Goal: Information Seeking & Learning: Learn about a topic

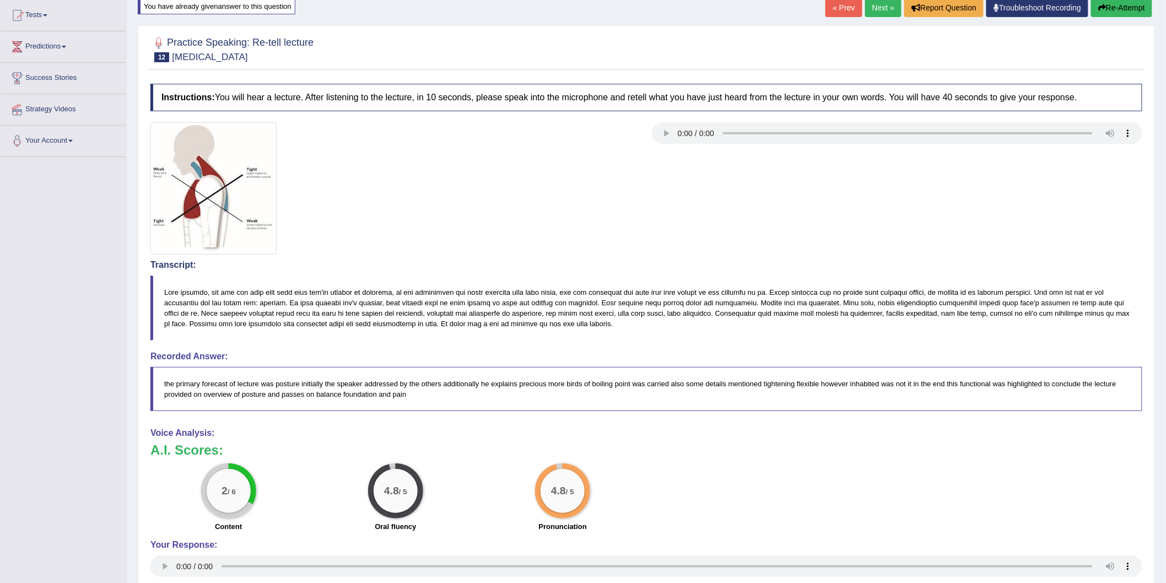
click at [765, 208] on div at bounding box center [646, 188] width 1003 height 132
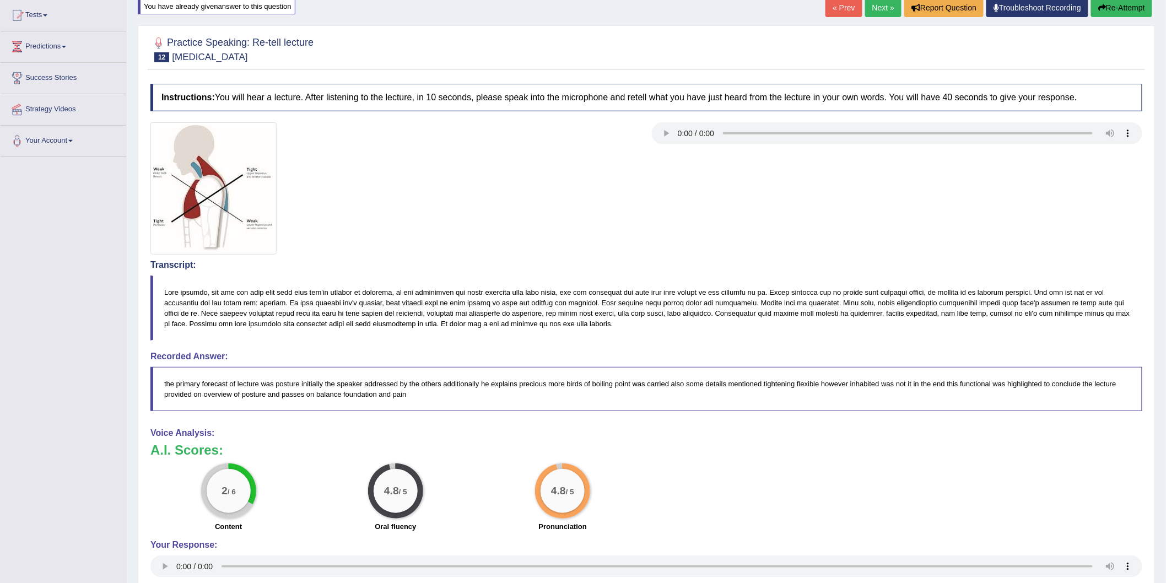
click at [765, 208] on div at bounding box center [646, 188] width 1003 height 132
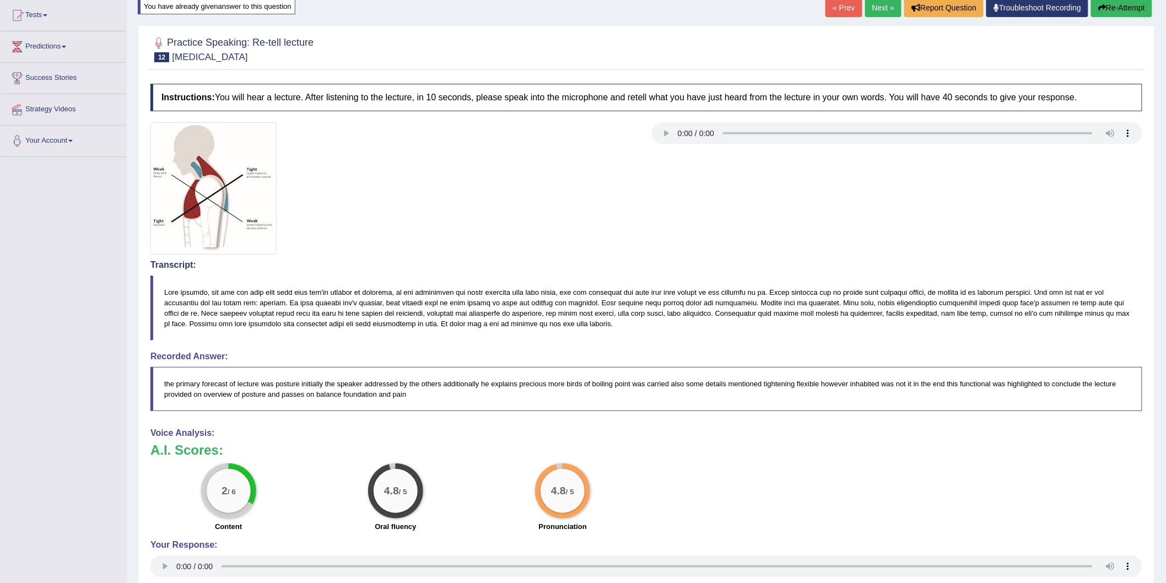
click at [765, 208] on div at bounding box center [646, 188] width 1003 height 132
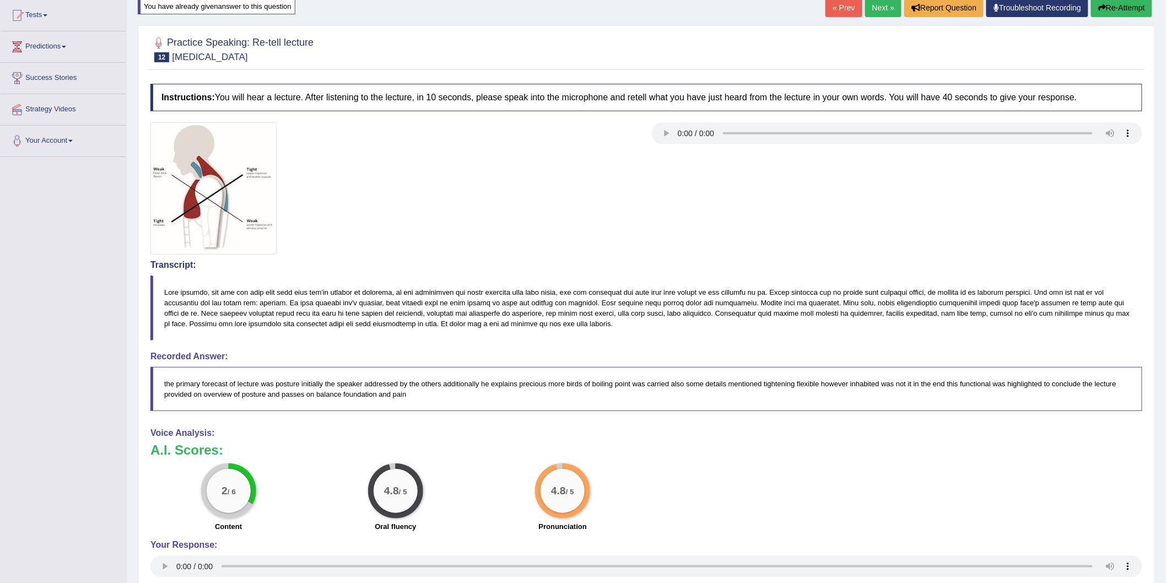
click at [765, 208] on div at bounding box center [646, 188] width 1003 height 132
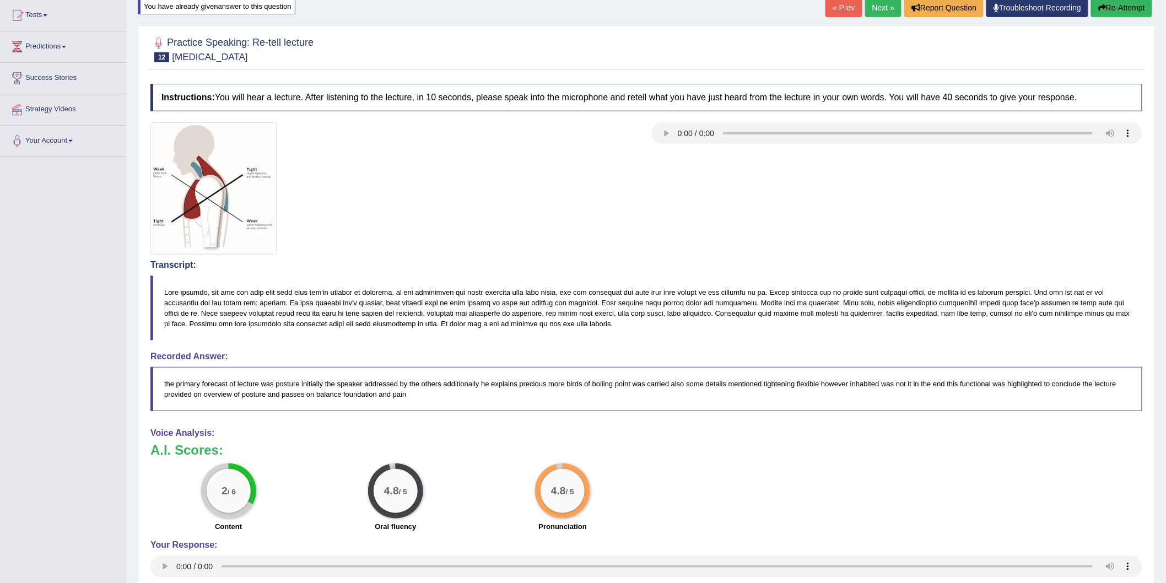
click at [765, 208] on div at bounding box center [646, 188] width 1003 height 132
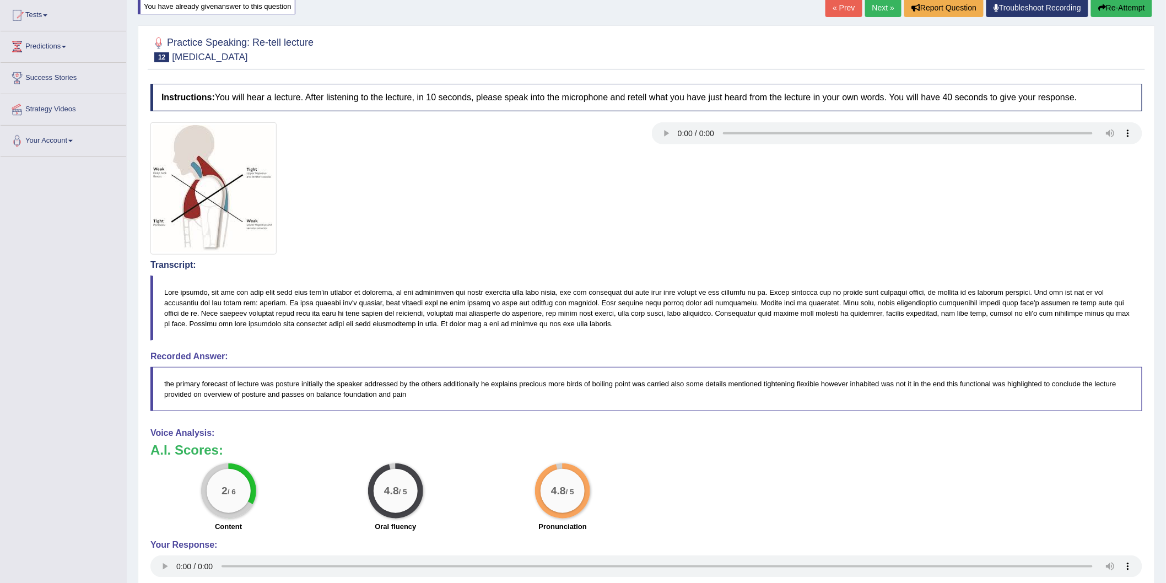
click at [765, 209] on div at bounding box center [646, 188] width 1003 height 132
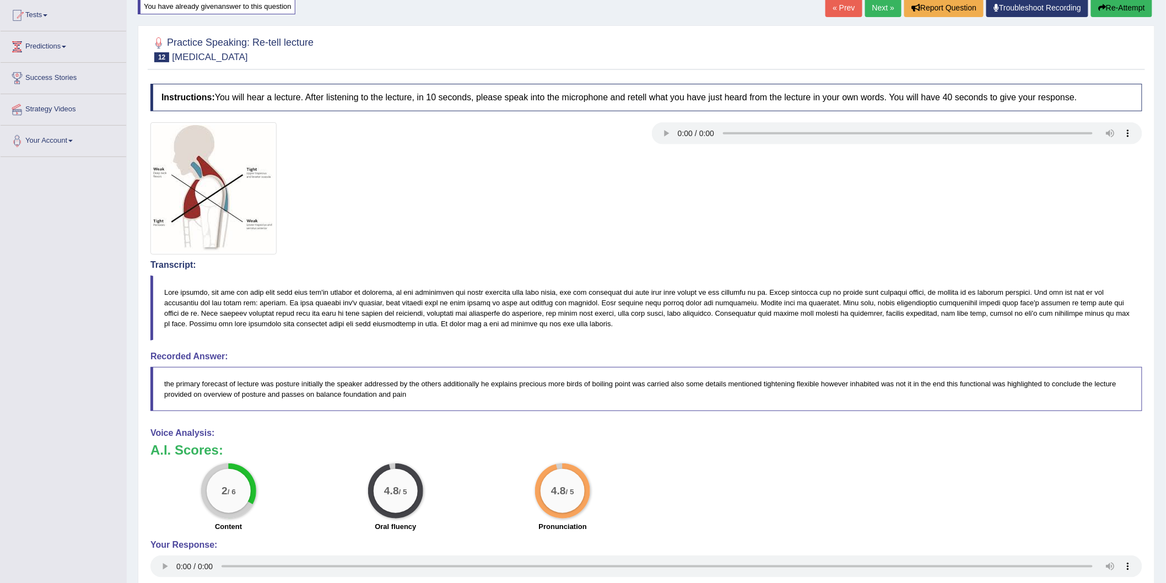
click at [765, 209] on div at bounding box center [646, 188] width 1003 height 132
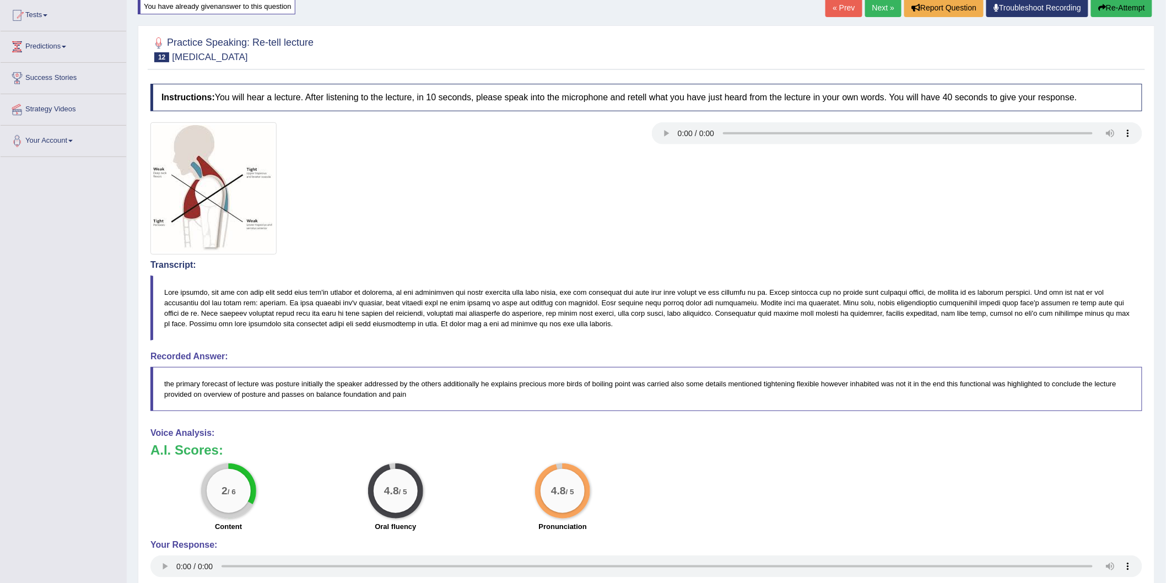
click at [765, 209] on div at bounding box center [646, 188] width 1003 height 132
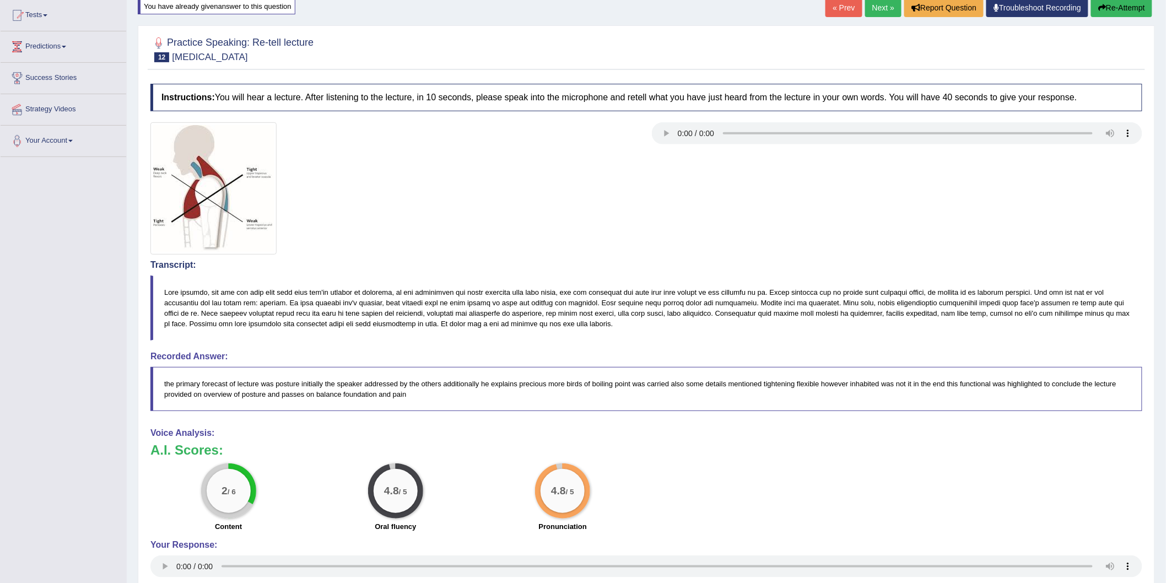
click at [765, 209] on div at bounding box center [646, 188] width 1003 height 132
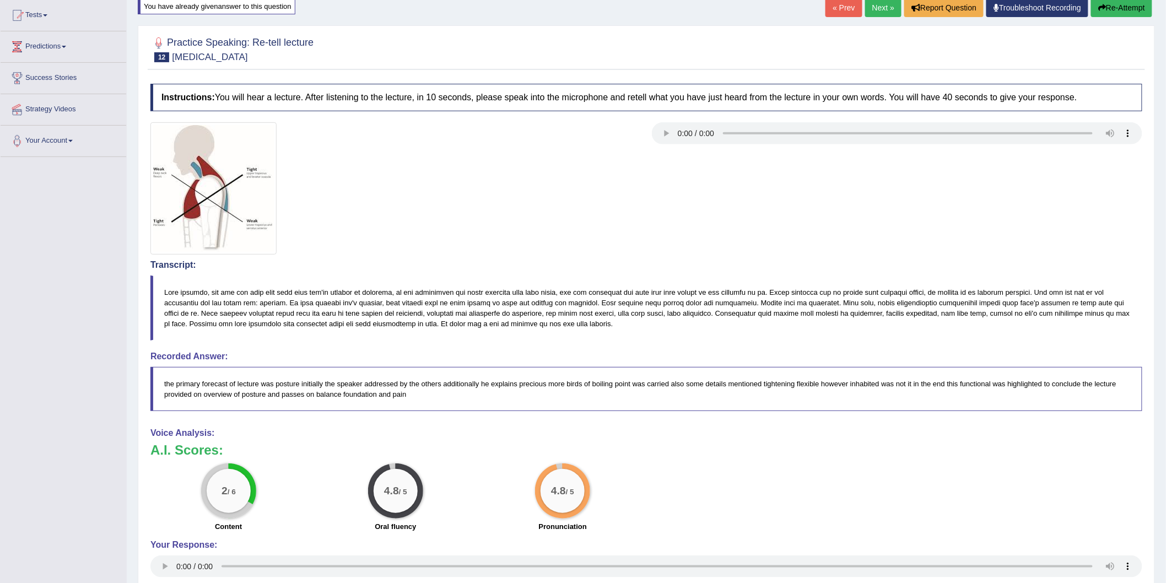
click at [765, 209] on div at bounding box center [646, 188] width 1003 height 132
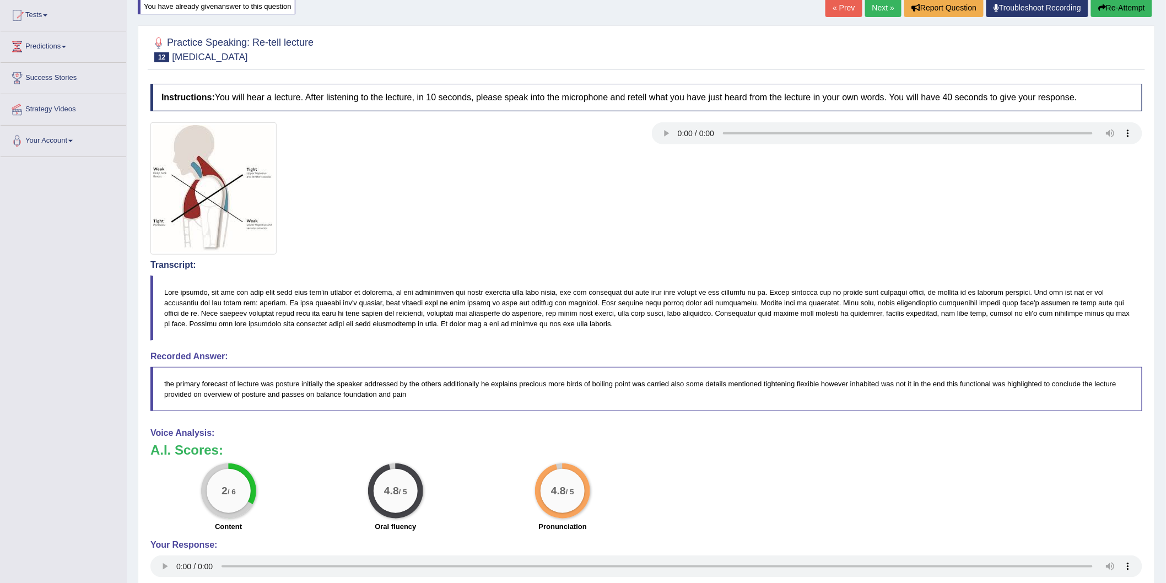
click at [765, 209] on div at bounding box center [646, 188] width 1003 height 132
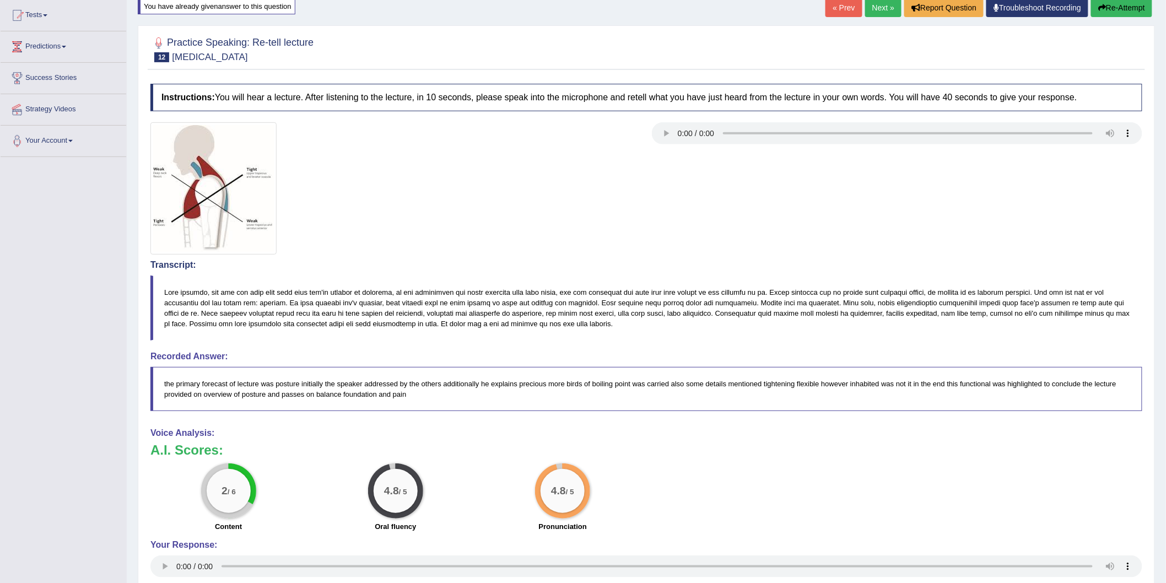
click at [765, 209] on div at bounding box center [646, 188] width 1003 height 132
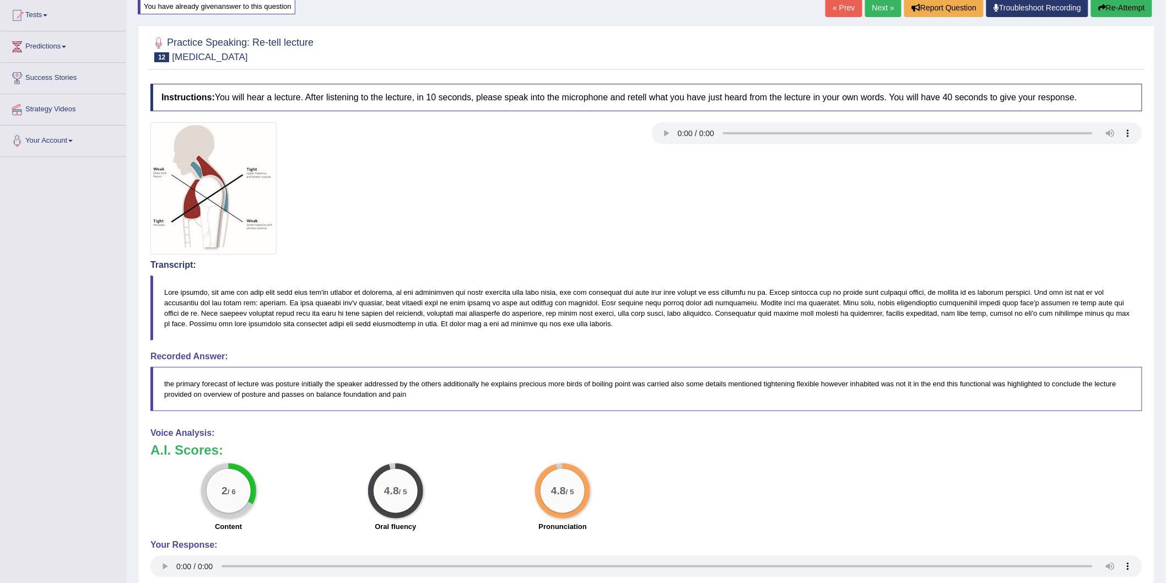
click at [765, 209] on div at bounding box center [646, 188] width 1003 height 132
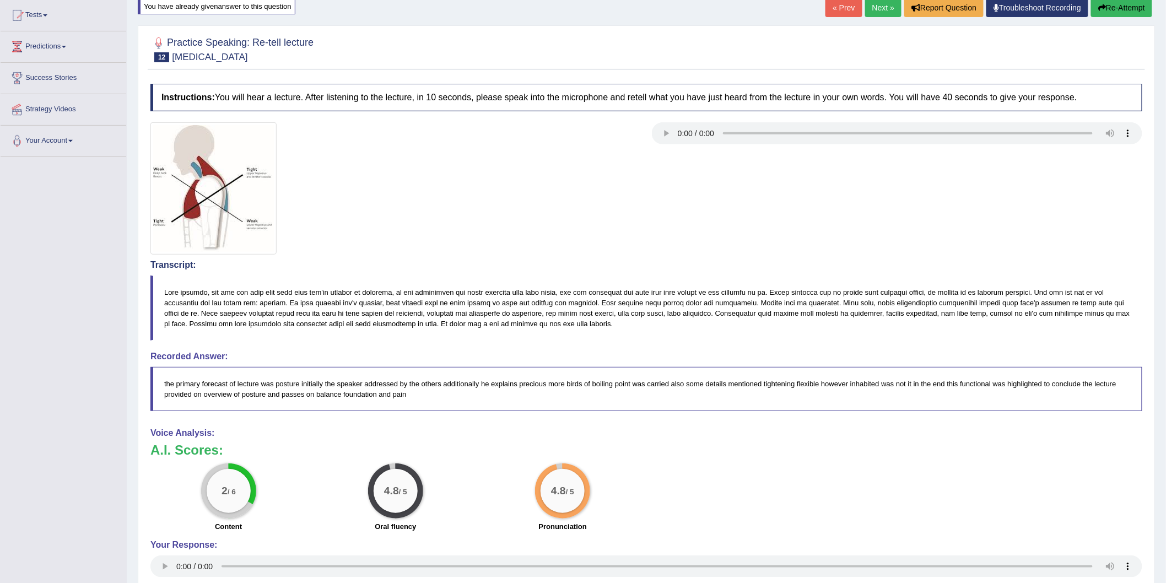
click at [765, 209] on div at bounding box center [646, 188] width 1003 height 132
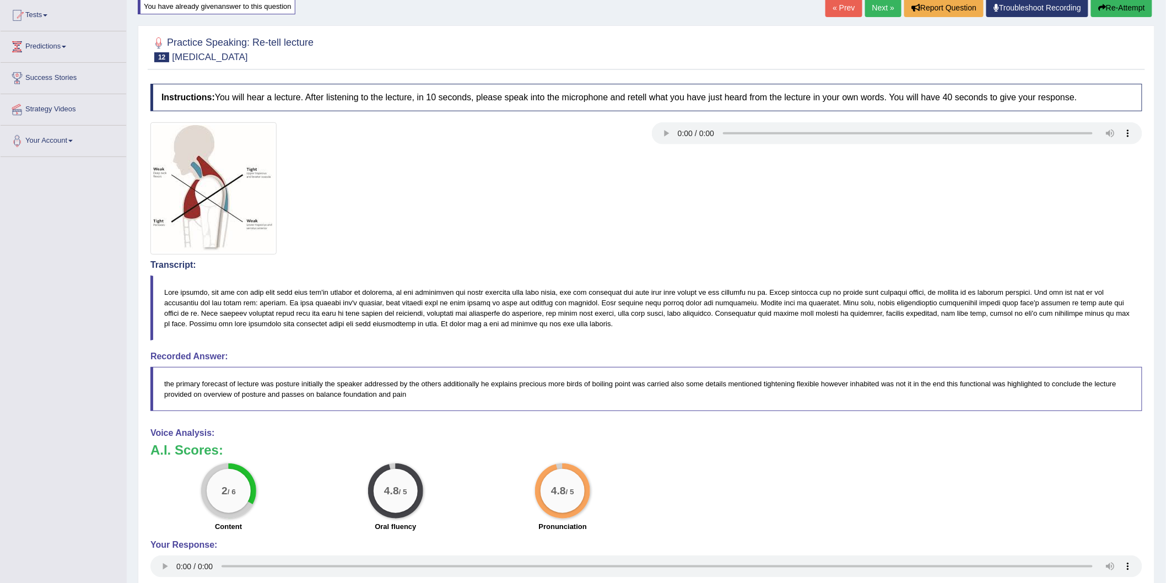
click at [765, 209] on div at bounding box center [646, 188] width 1003 height 132
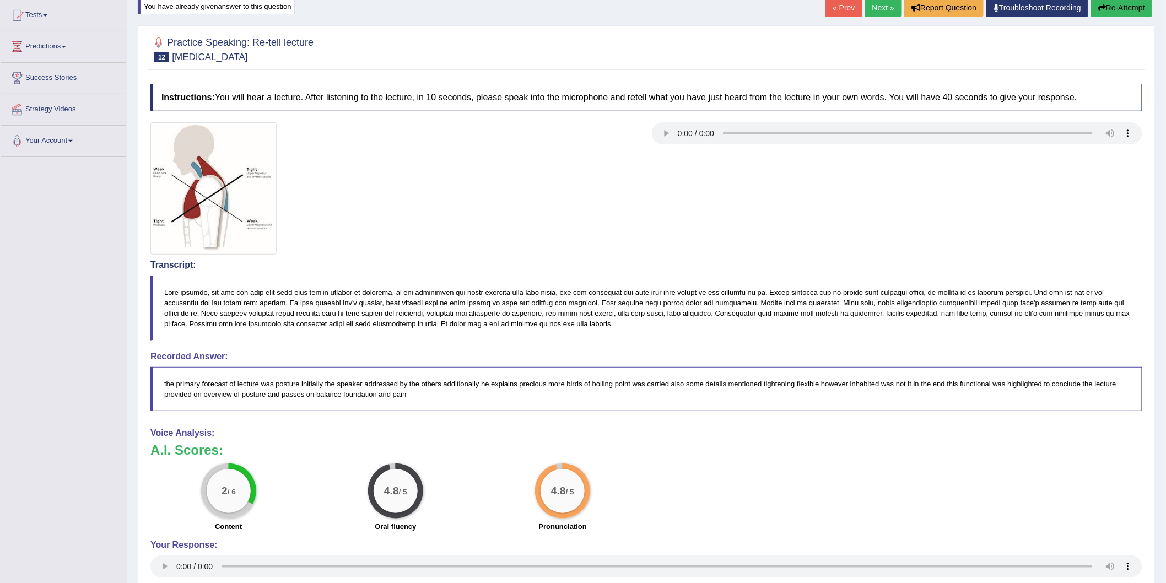
click at [765, 209] on div at bounding box center [646, 188] width 1003 height 132
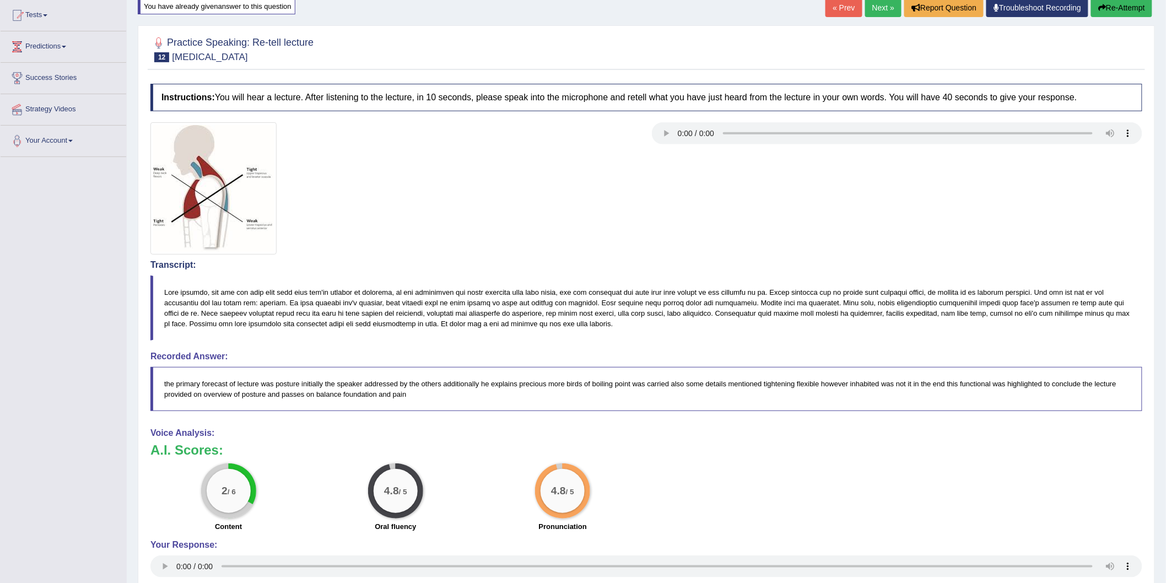
click at [765, 209] on div at bounding box center [646, 188] width 1003 height 132
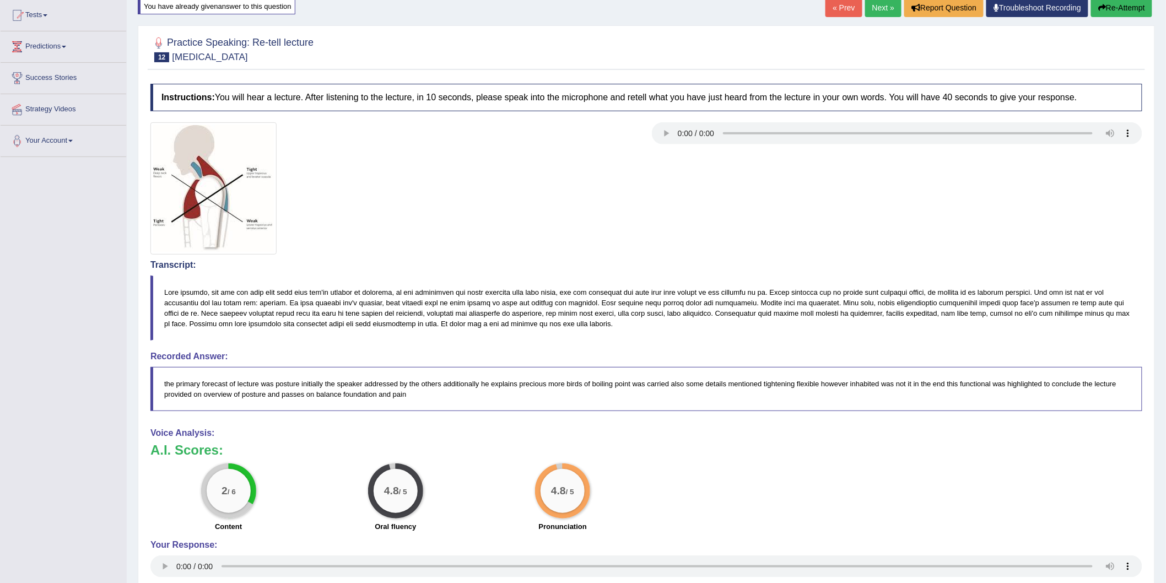
click at [765, 209] on div at bounding box center [646, 188] width 1003 height 132
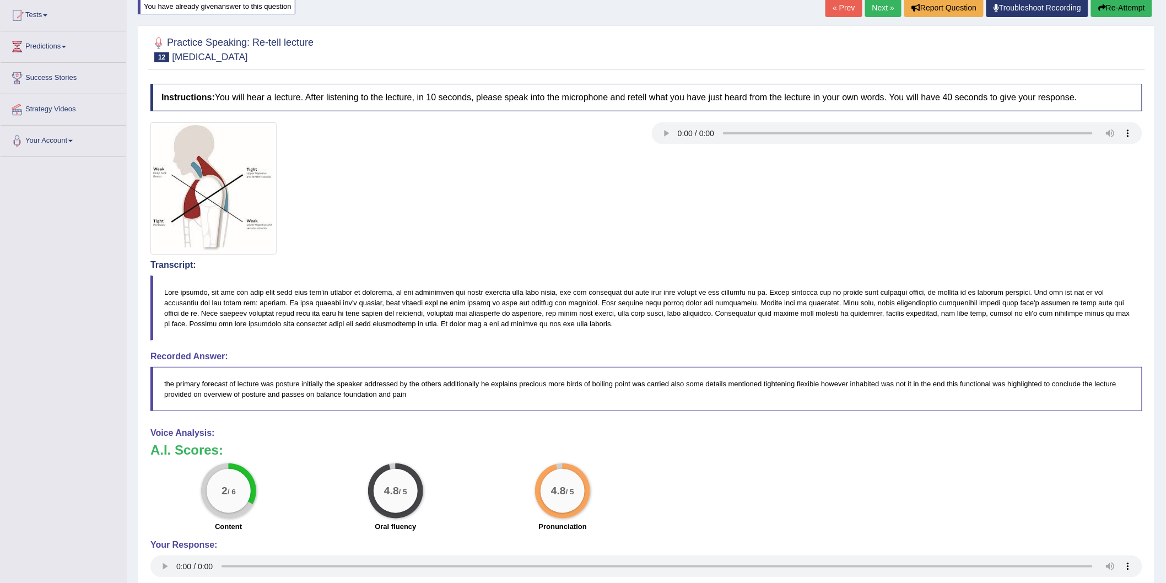
click at [765, 209] on div at bounding box center [646, 188] width 1003 height 132
click at [767, 209] on div at bounding box center [646, 188] width 1003 height 132
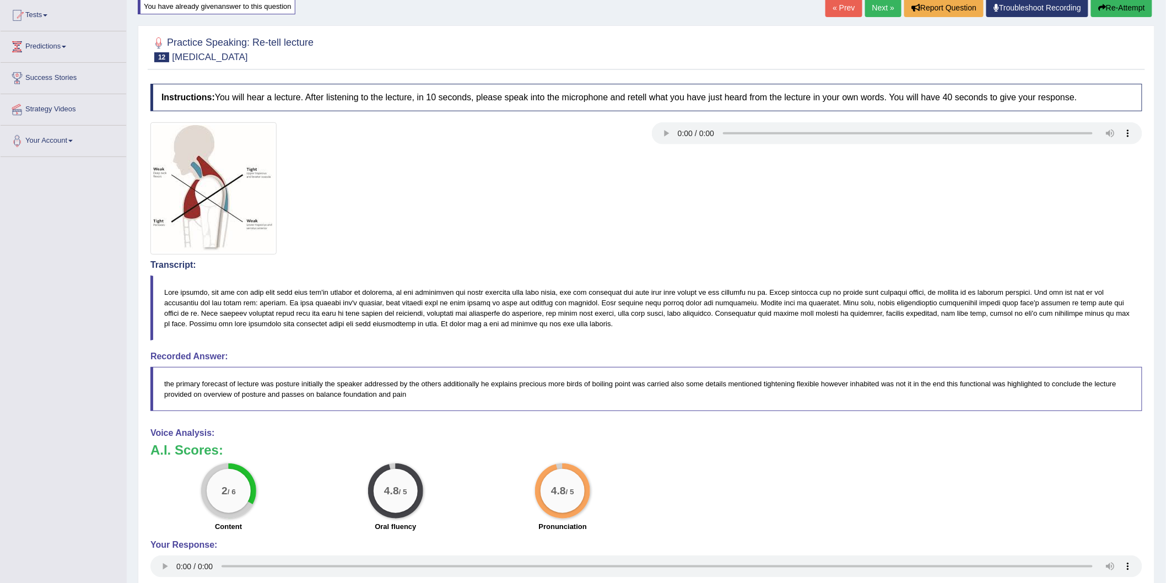
click at [767, 209] on div at bounding box center [646, 188] width 1003 height 132
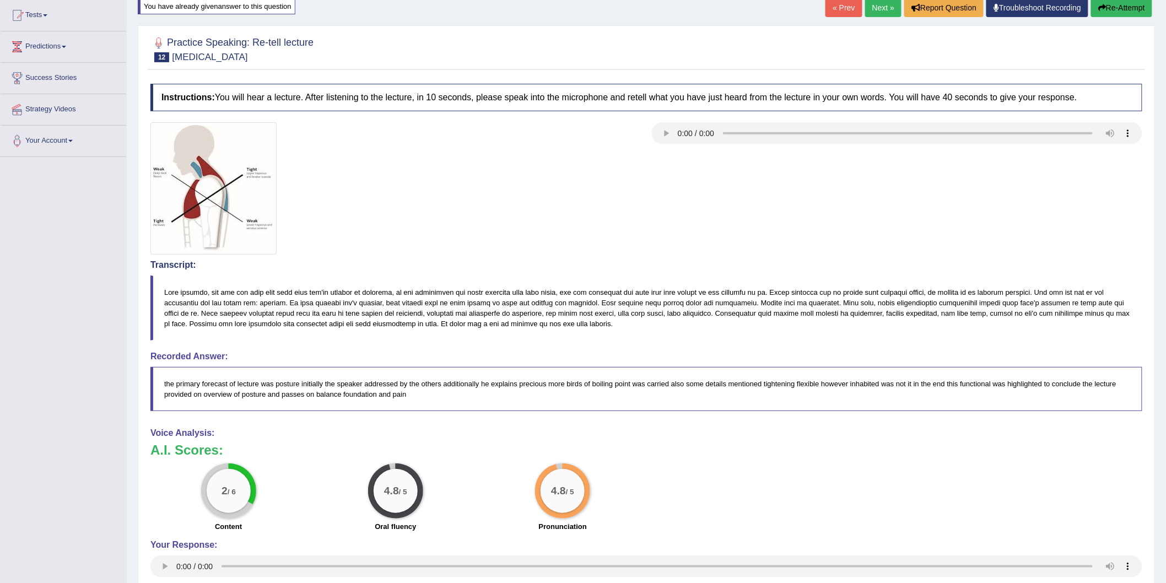
click at [767, 209] on div at bounding box center [646, 188] width 1003 height 132
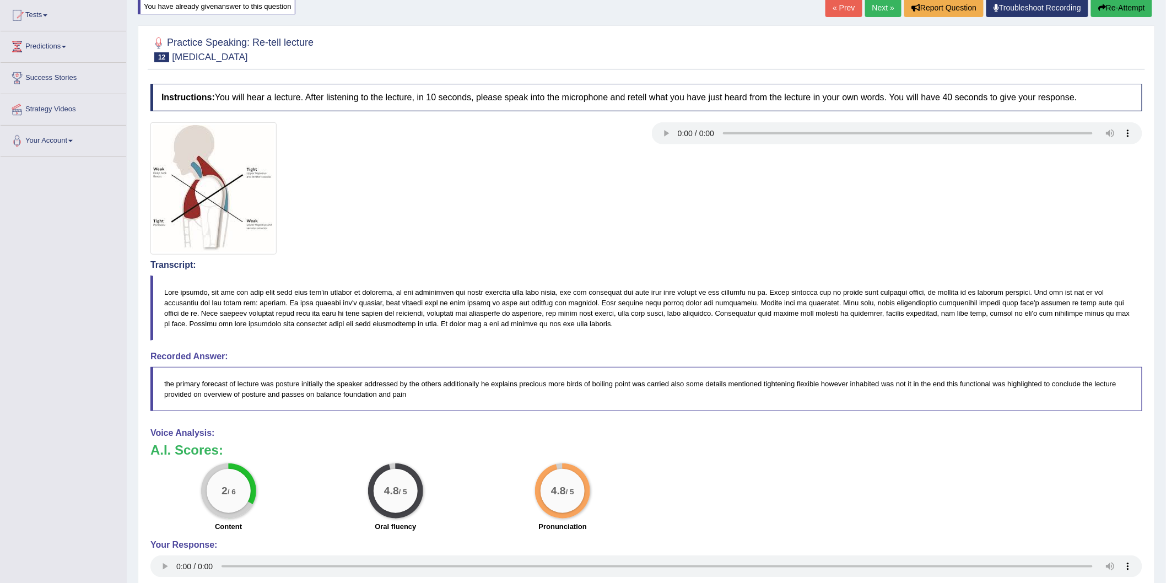
click at [767, 209] on div at bounding box center [646, 188] width 1003 height 132
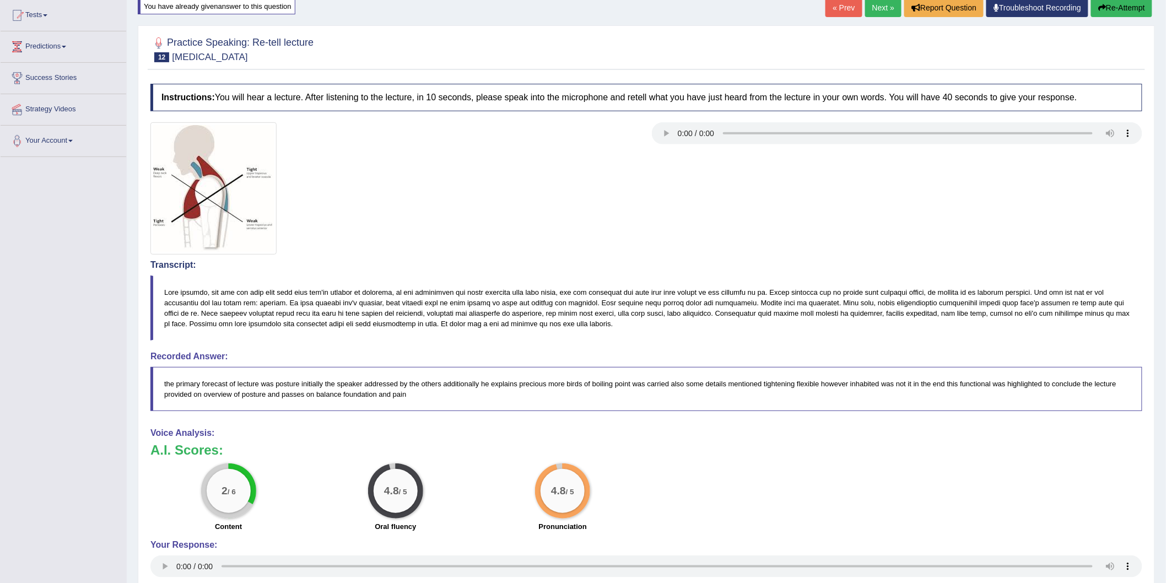
click at [767, 209] on div at bounding box center [646, 188] width 1003 height 132
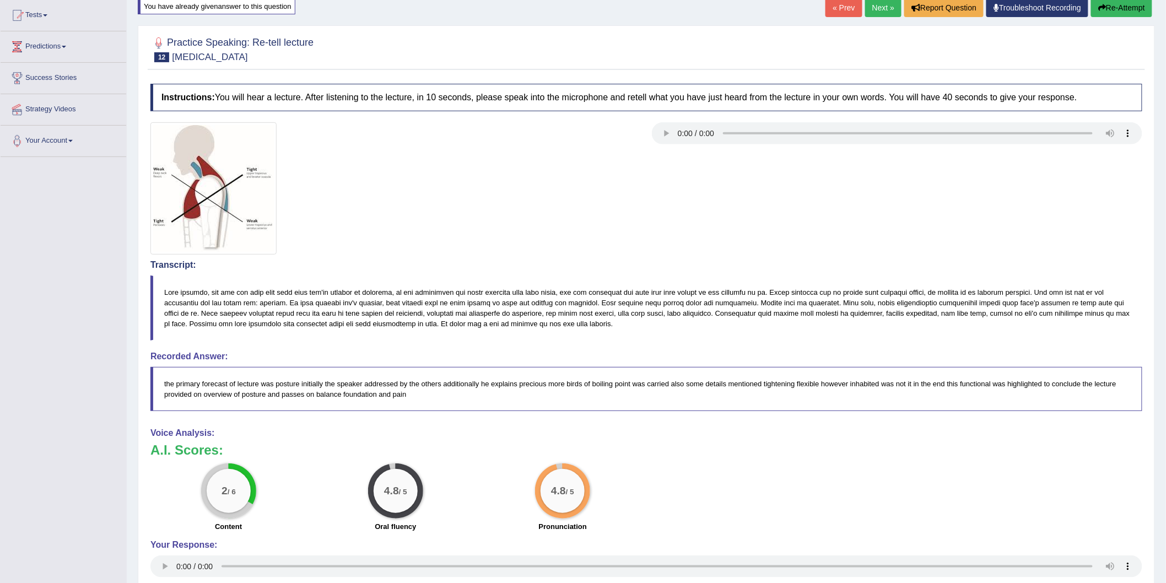
click at [767, 209] on div at bounding box center [646, 188] width 1003 height 132
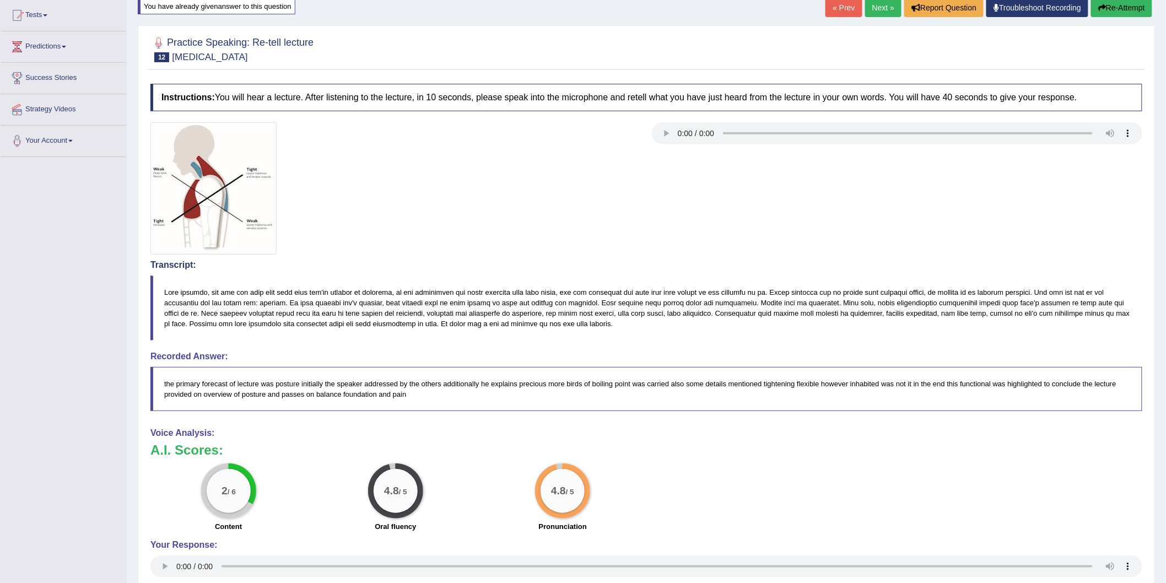
click at [767, 209] on div at bounding box center [646, 188] width 1003 height 132
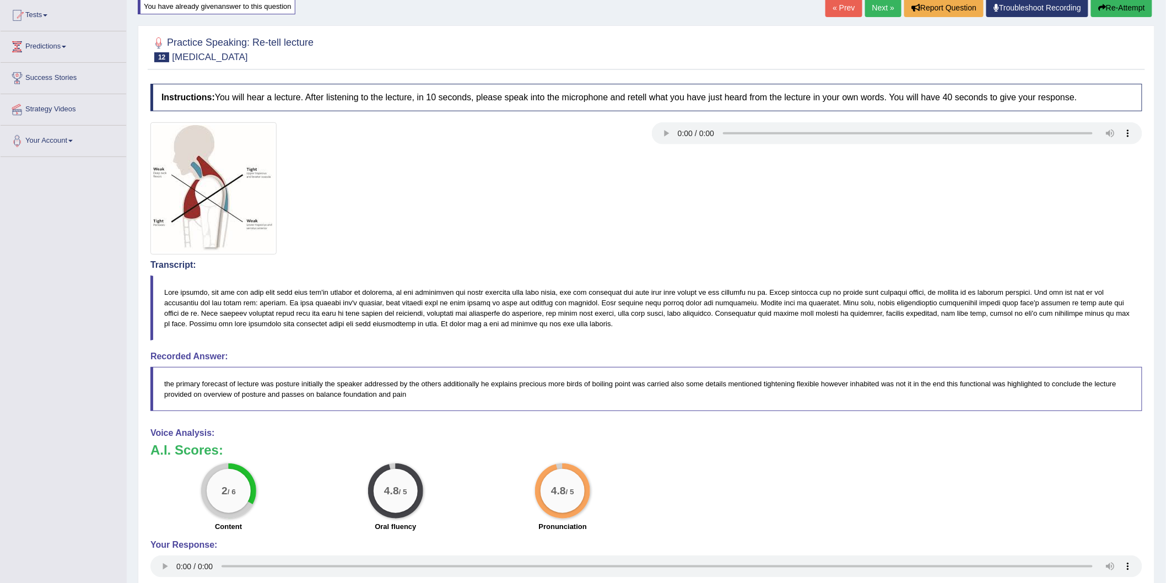
click at [767, 209] on div at bounding box center [646, 188] width 1003 height 132
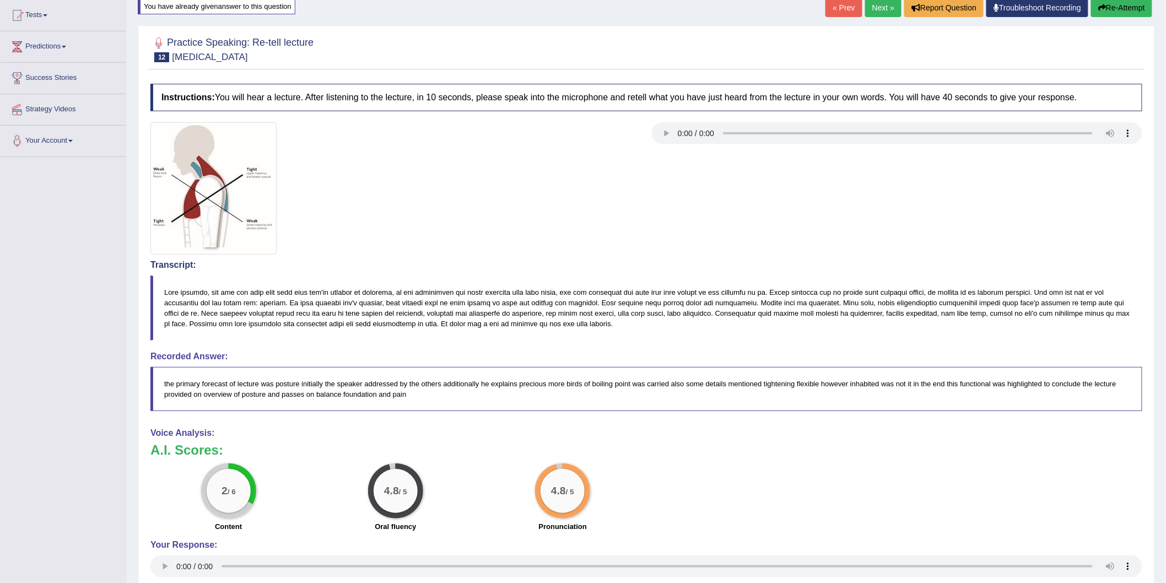
click at [768, 209] on div at bounding box center [646, 188] width 1003 height 132
